Goal: Task Accomplishment & Management: Use online tool/utility

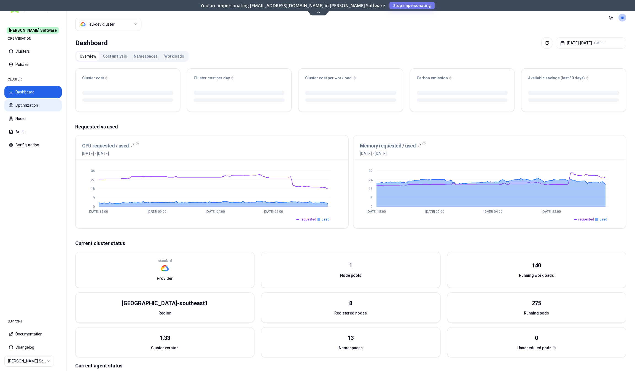
click at [41, 109] on button "Optimization" at bounding box center [32, 105] width 57 height 12
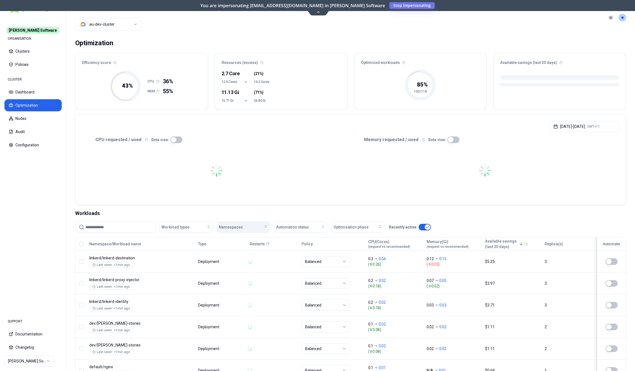
click at [232, 228] on span "Namespaces" at bounding box center [231, 228] width 24 height 6
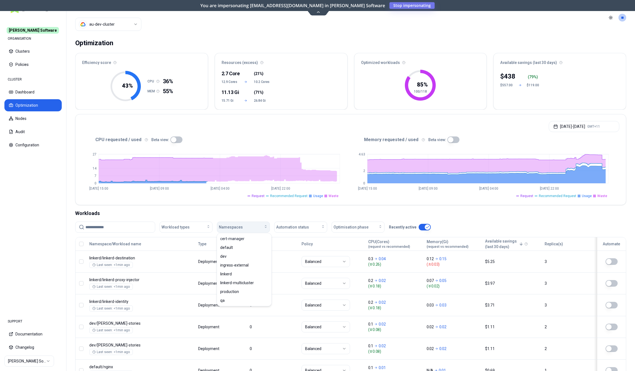
click at [239, 226] on span "Namespaces" at bounding box center [231, 228] width 24 height 6
click at [231, 303] on div "qa" at bounding box center [244, 300] width 52 height 9
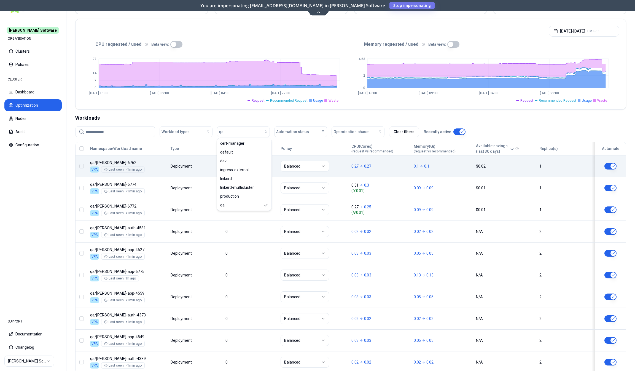
scroll to position [95, 0]
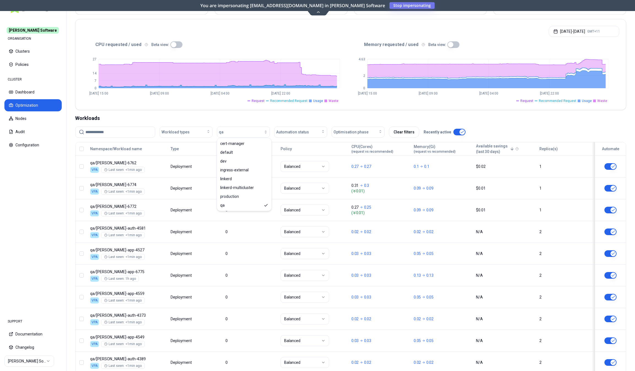
click at [102, 133] on input at bounding box center [119, 132] width 66 height 10
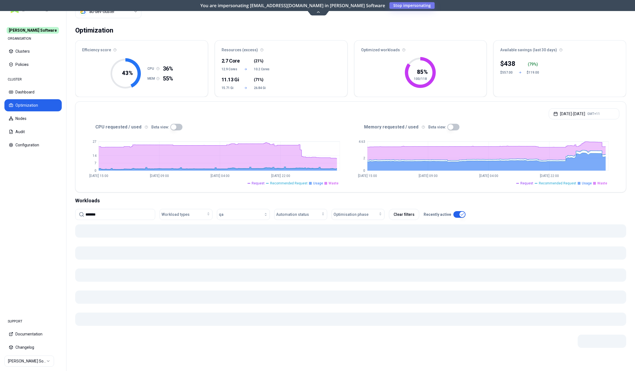
scroll to position [12, 0]
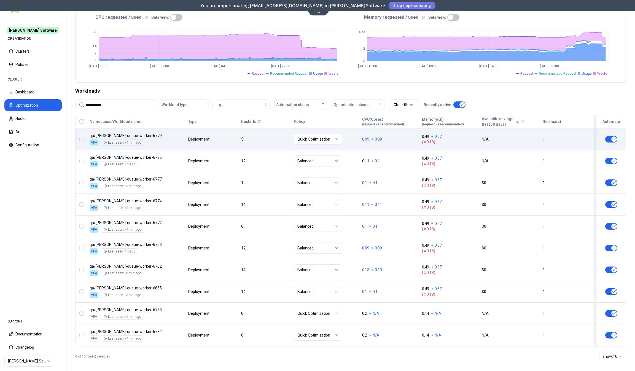
scroll to position [123, 0]
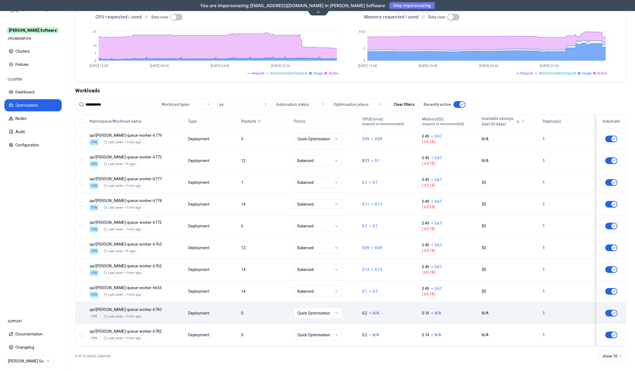
type input "**********"
click at [244, 306] on div "Namespace/Workload name Type Restarts Policy CPU(Cores) (request vs recommended…" at bounding box center [351, 230] width 551 height 231
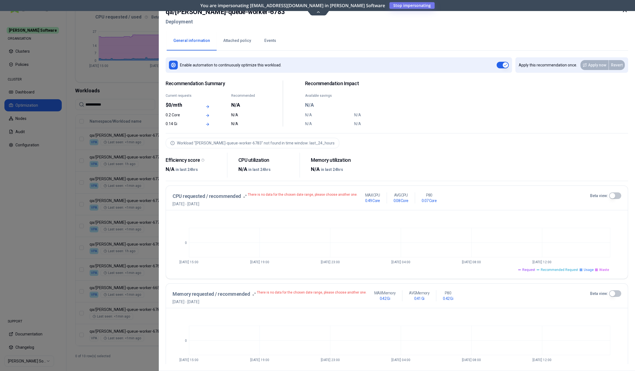
click at [626, 12] on icon at bounding box center [625, 10] width 7 height 7
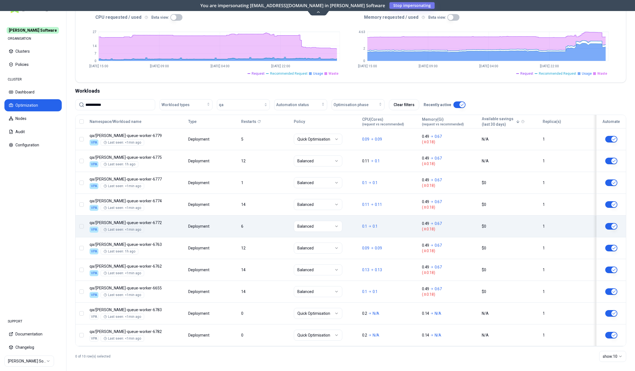
scroll to position [123, 0]
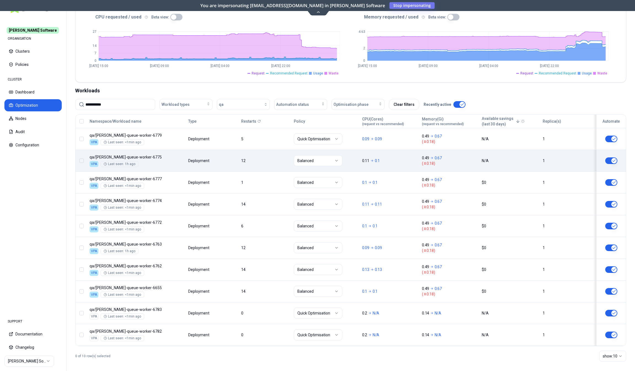
click at [254, 165] on div "Namespace/Workload name Type Restarts Policy CPU(Cores) (request vs recommended…" at bounding box center [351, 230] width 551 height 231
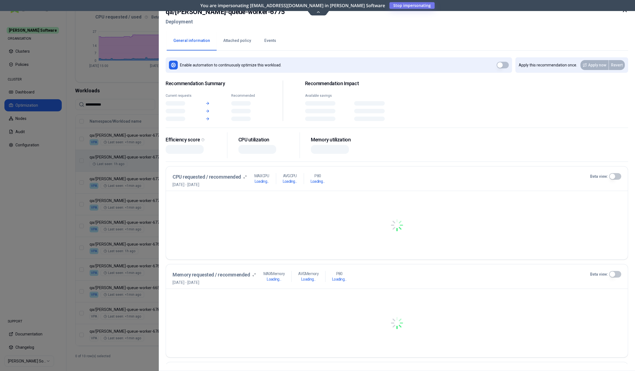
scroll to position [123, 0]
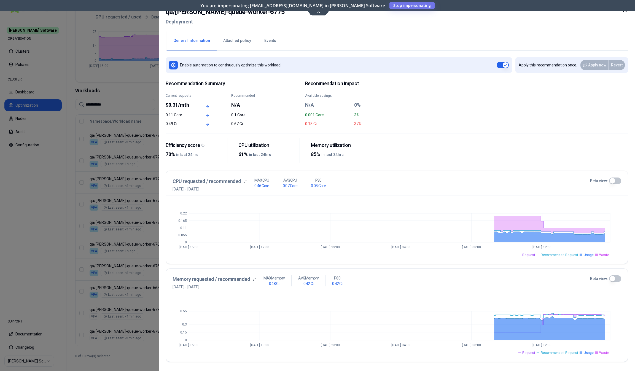
click at [614, 276] on button "Beta view:" at bounding box center [616, 279] width 12 height 7
click at [235, 44] on button "Attached policy" at bounding box center [237, 40] width 41 height 19
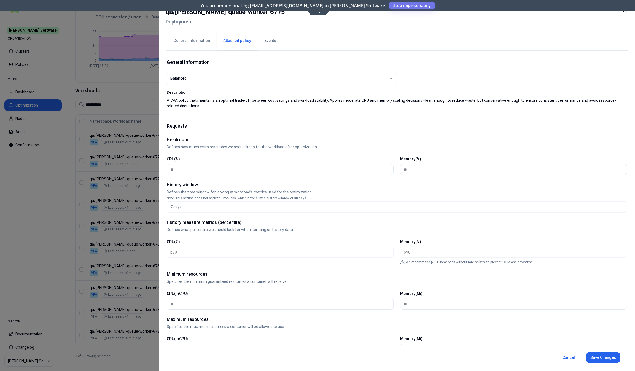
click at [184, 44] on button "General information" at bounding box center [192, 40] width 50 height 19
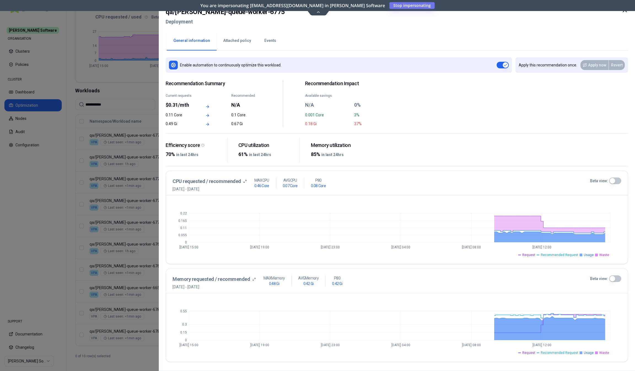
click at [619, 278] on button "Beta view:" at bounding box center [616, 279] width 12 height 7
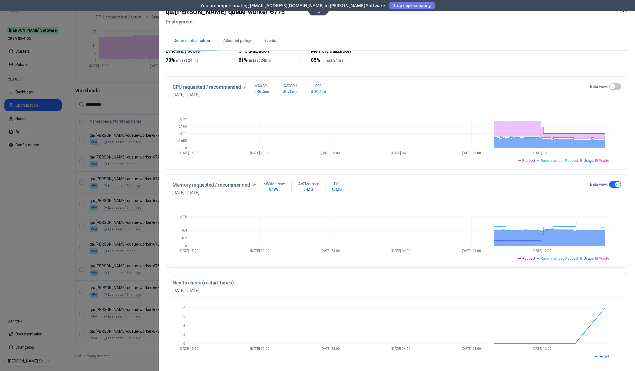
scroll to position [94, 0]
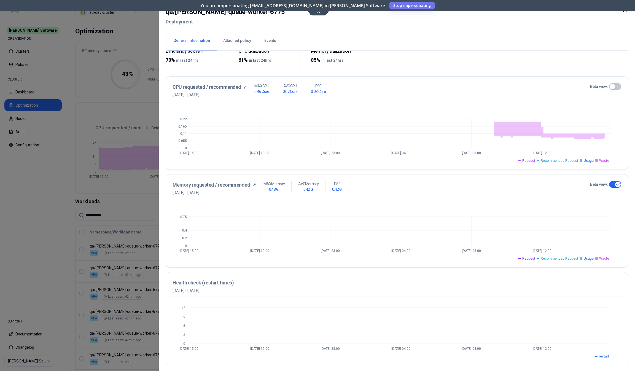
type button "on"
